Goal: Task Accomplishment & Management: Use online tool/utility

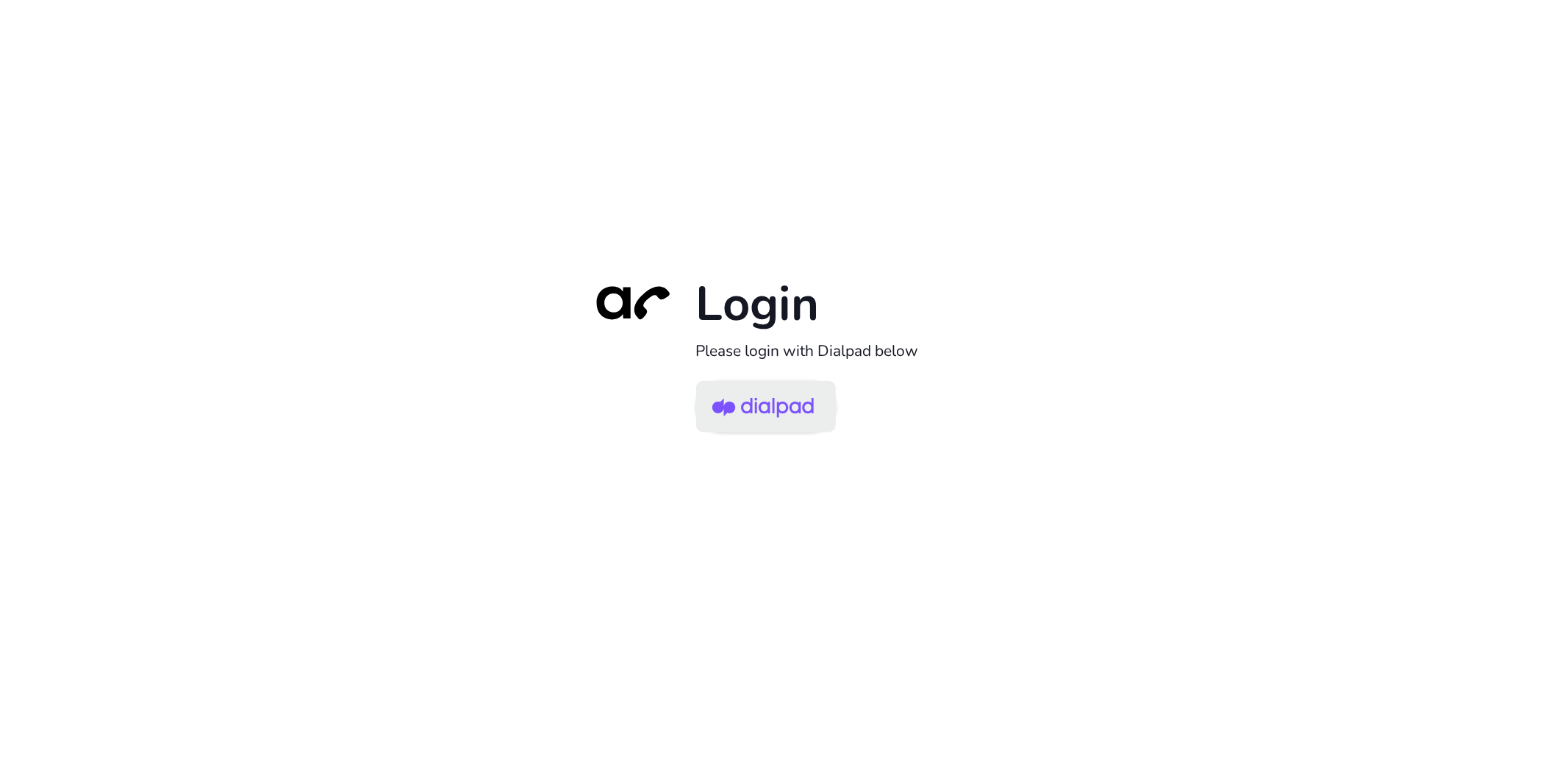
drag, startPoint x: 766, startPoint y: 387, endPoint x: 810, endPoint y: 392, distance: 44.3
click at [766, 388] on img at bounding box center [762, 407] width 102 height 48
click at [784, 394] on img at bounding box center [762, 407] width 102 height 48
click at [788, 417] on img at bounding box center [762, 407] width 102 height 48
